Goal: Task Accomplishment & Management: Manage account settings

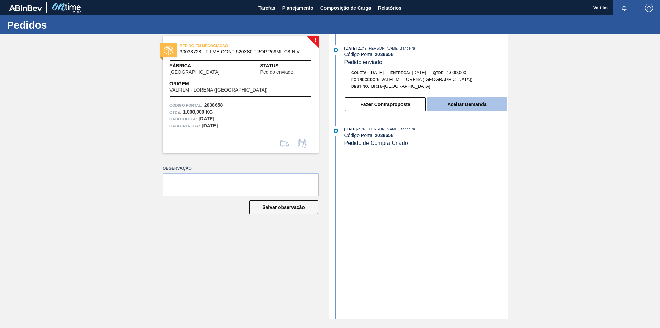
click at [470, 106] on button "Aceitar Demanda" at bounding box center [467, 104] width 80 height 14
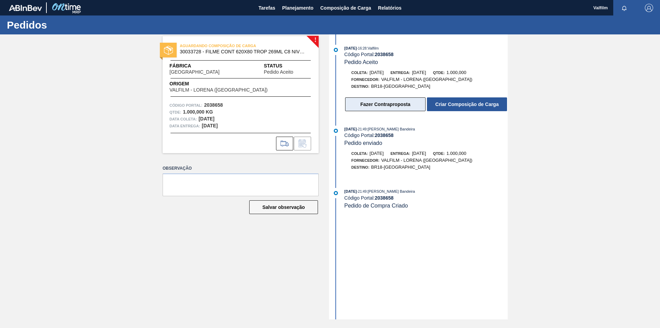
click at [381, 107] on button "Fazer Contraproposta" at bounding box center [385, 104] width 80 height 14
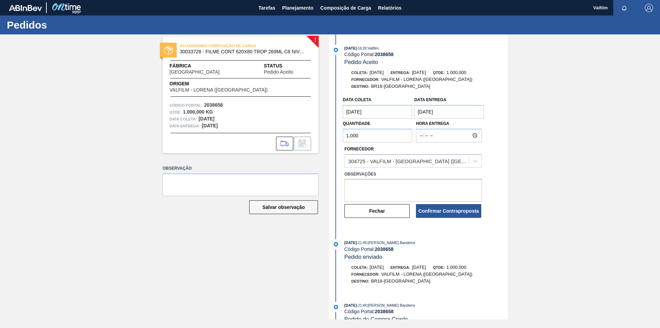
click at [389, 113] on coleta "24/10/2025" at bounding box center [377, 112] width 69 height 14
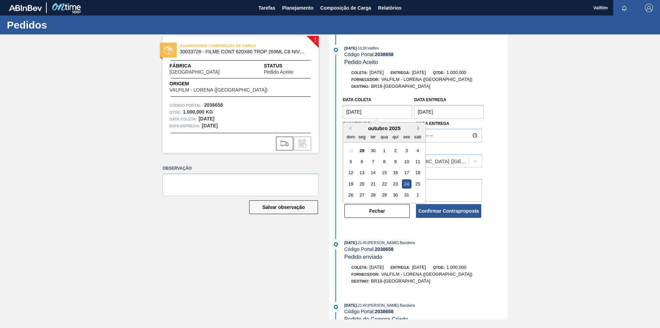
click at [418, 129] on button "Next Month" at bounding box center [419, 128] width 5 height 5
click at [361, 174] on div "10" at bounding box center [361, 172] width 9 height 9
type coleta "[DATE]"
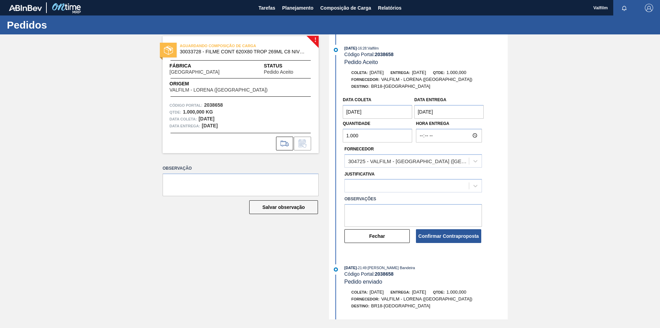
click at [463, 111] on entrega "[DATE]" at bounding box center [448, 112] width 69 height 14
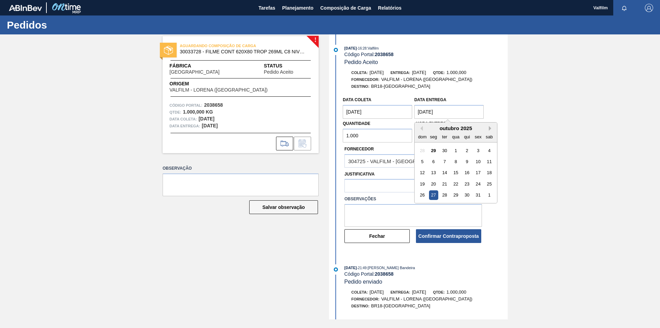
click at [490, 129] on button "Next Month" at bounding box center [491, 128] width 5 height 5
click at [433, 171] on div "10" at bounding box center [433, 172] width 9 height 9
type entrega "[DATE]"
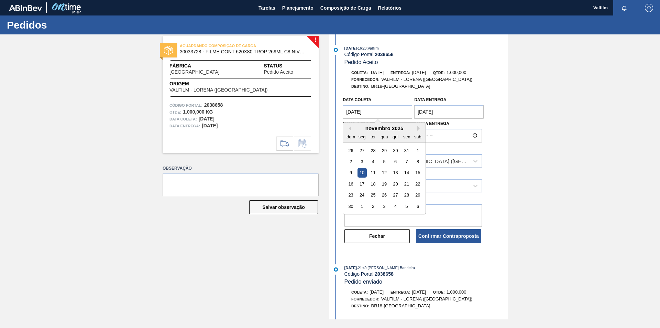
click at [396, 111] on coleta "10/11/2025" at bounding box center [377, 112] width 69 height 14
click at [421, 163] on div "8" at bounding box center [417, 161] width 9 height 9
type coleta "08/11/2025"
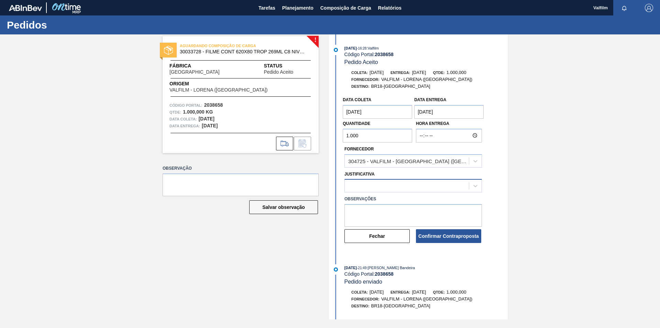
click at [376, 188] on div at bounding box center [407, 186] width 124 height 10
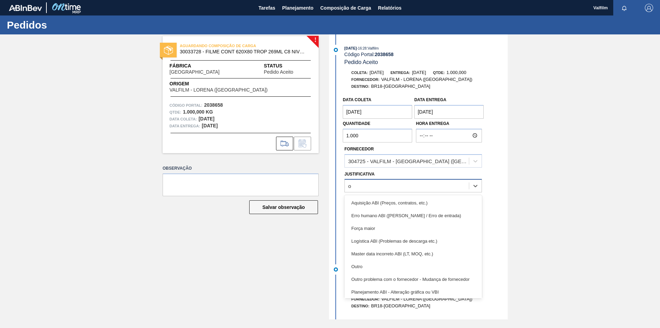
type input "ou"
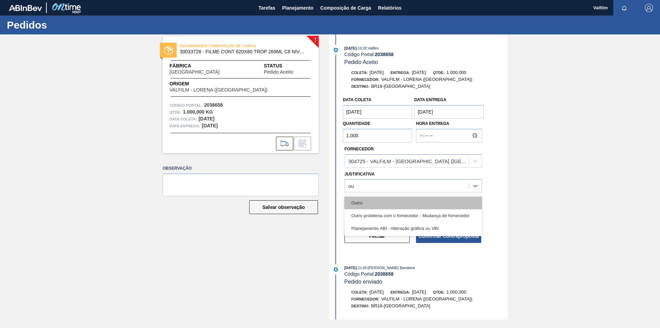
click at [395, 200] on div "Outro" at bounding box center [412, 202] width 137 height 13
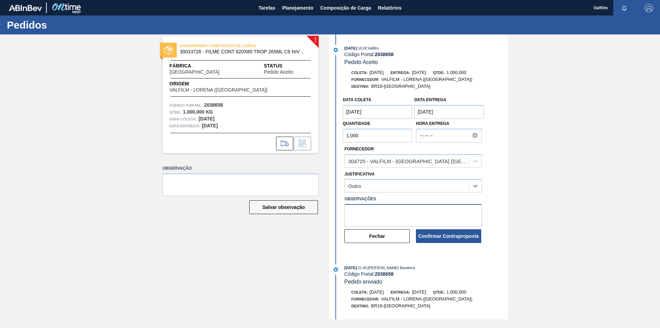
click at [378, 209] on textarea at bounding box center [412, 215] width 137 height 23
drag, startPoint x: 377, startPoint y: 217, endPoint x: 346, endPoint y: 213, distance: 31.8
click at [346, 213] on textarea "Data que conseguiremos atender ([PERSON_NAME] - Comercial Itamonte)" at bounding box center [412, 215] width 137 height 23
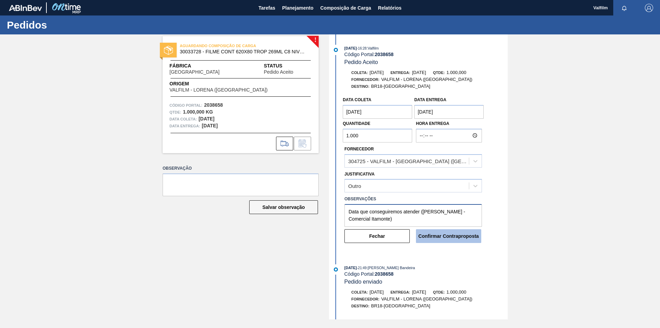
type textarea "Data que conseguiremos atender ([PERSON_NAME] - Comercial Itamonte)"
click at [468, 237] on button "Confirmar Contraproposta" at bounding box center [448, 236] width 65 height 14
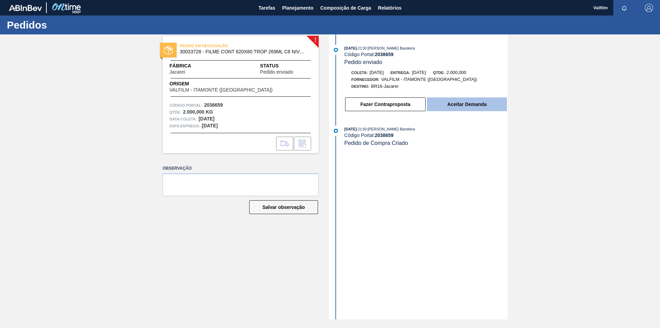
click at [482, 101] on button "Aceitar Demanda" at bounding box center [467, 104] width 80 height 14
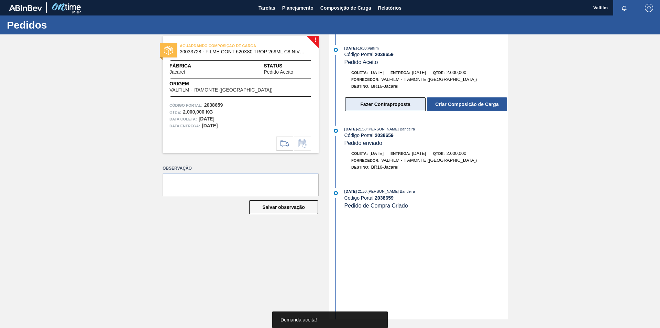
click at [394, 106] on button "Fazer Contraproposta" at bounding box center [385, 104] width 80 height 14
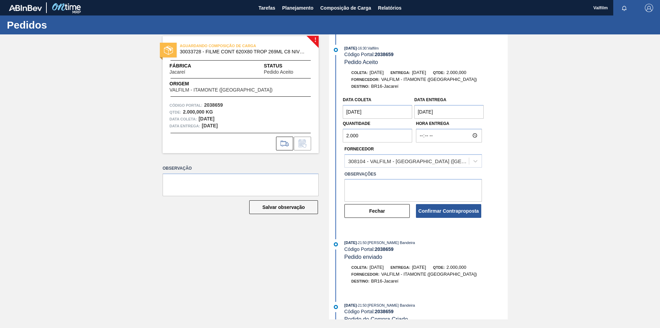
click at [401, 111] on coleta "[DATE]" at bounding box center [377, 112] width 69 height 14
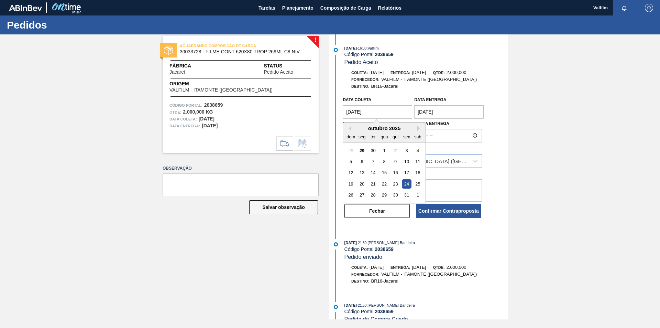
click at [415, 126] on div "outubro 2025" at bounding box center [384, 128] width 82 height 6
click at [419, 127] on button "Next Month" at bounding box center [419, 128] width 5 height 5
click at [397, 162] on div "6" at bounding box center [395, 161] width 9 height 9
type coleta "[DATE]"
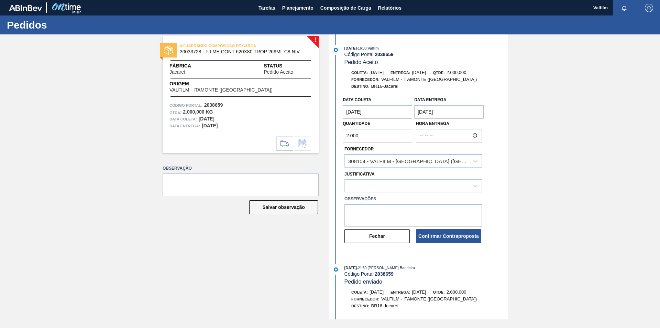
click at [463, 110] on entrega "[DATE]" at bounding box center [448, 112] width 69 height 14
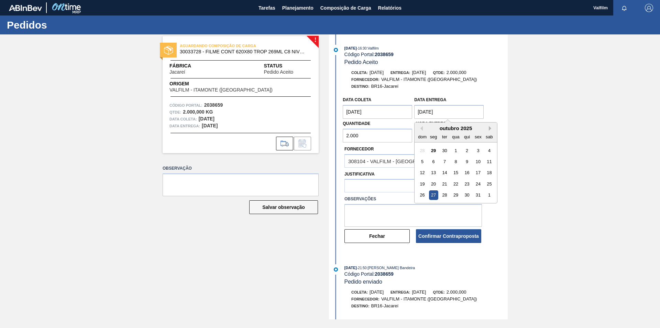
click at [491, 129] on button "Next Month" at bounding box center [491, 128] width 5 height 5
click at [479, 160] on div "7" at bounding box center [478, 161] width 9 height 9
type entrega "[DATE]"
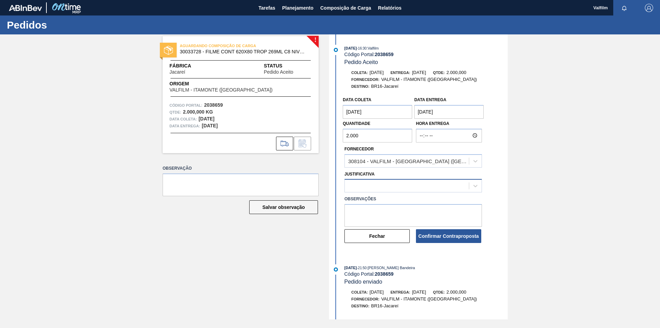
click at [408, 184] on div at bounding box center [407, 186] width 124 height 10
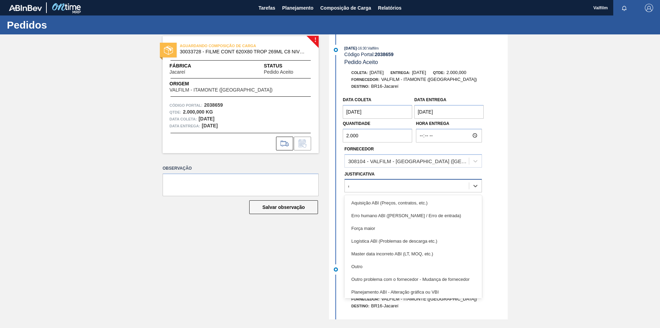
type input "ou"
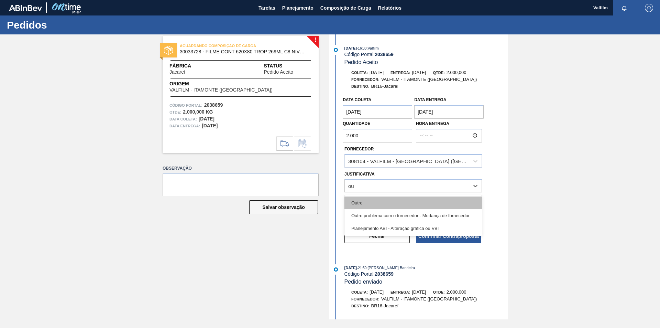
click at [385, 201] on div "Outro" at bounding box center [412, 202] width 137 height 13
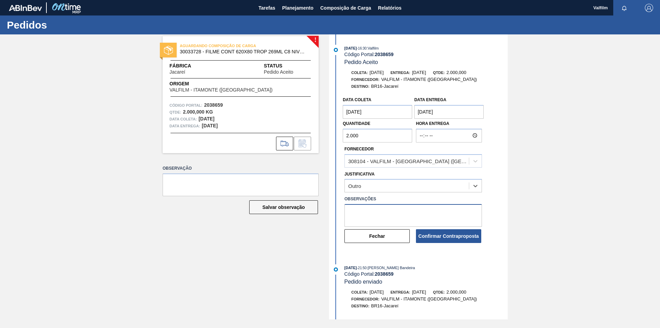
click at [379, 210] on textarea at bounding box center [412, 215] width 137 height 23
paste textarea "Data que conseguiremos atender ([PERSON_NAME] - Comercial Itamonte)"
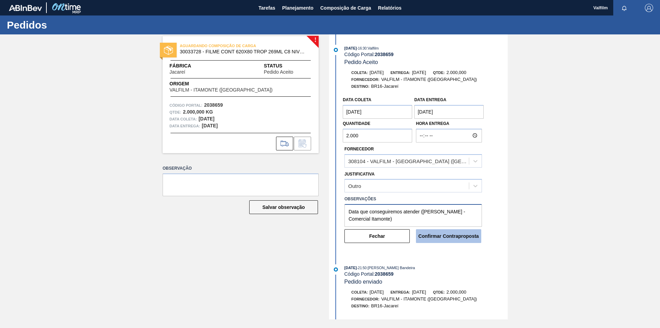
type textarea "Data que conseguiremos atender ([PERSON_NAME] - Comercial Itamonte)"
click at [453, 236] on button "Confirmar Contraproposta" at bounding box center [448, 236] width 65 height 14
